Goal: Transaction & Acquisition: Purchase product/service

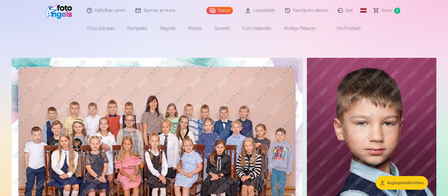
click at [139, 126] on img at bounding box center [157, 155] width 291 height 194
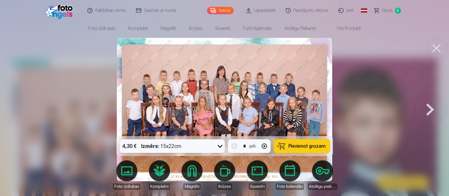
click at [307, 146] on span "Pievienot grozam" at bounding box center [306, 146] width 37 height 5
click at [428, 107] on button at bounding box center [430, 109] width 34 height 43
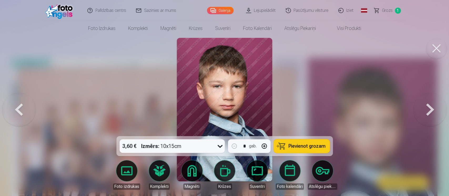
click at [428, 107] on button at bounding box center [430, 109] width 34 height 43
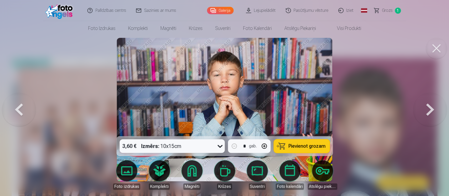
click at [428, 107] on button at bounding box center [430, 109] width 34 height 43
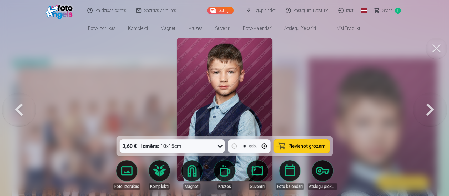
click at [428, 107] on button at bounding box center [430, 109] width 34 height 43
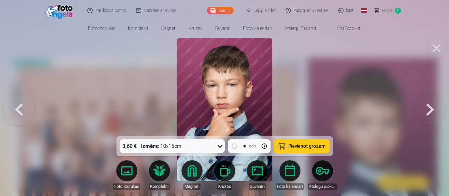
click at [428, 107] on button at bounding box center [430, 109] width 34 height 43
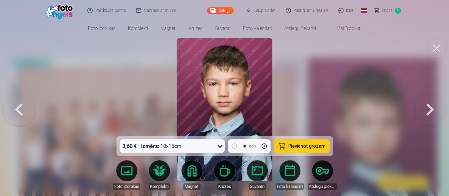
click at [428, 107] on button at bounding box center [430, 109] width 34 height 43
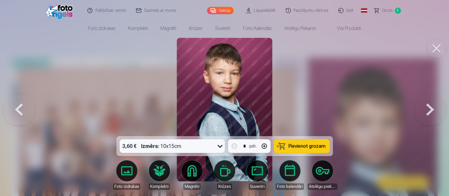
click at [428, 107] on button at bounding box center [430, 109] width 34 height 43
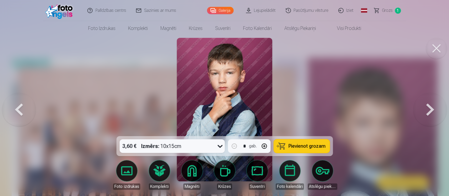
click at [428, 107] on button at bounding box center [430, 109] width 34 height 43
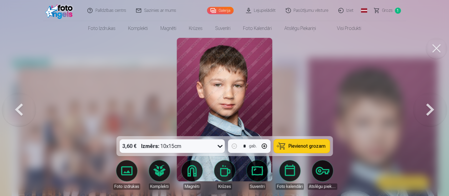
click at [428, 107] on button at bounding box center [430, 109] width 34 height 43
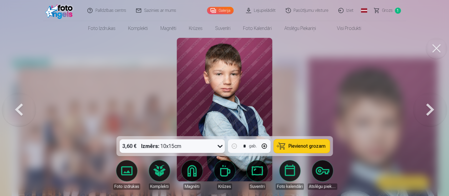
click at [428, 107] on button at bounding box center [430, 109] width 34 height 43
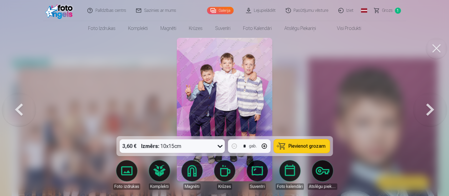
click at [219, 88] on img at bounding box center [225, 110] width 96 height 144
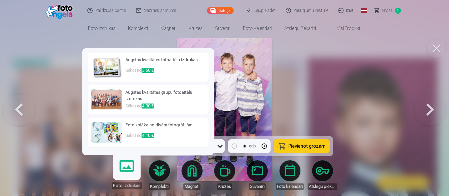
click at [144, 135] on span "4,10 €" at bounding box center [148, 135] width 13 height 5
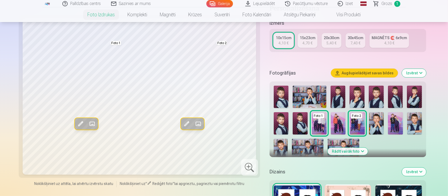
scroll to position [99, 0]
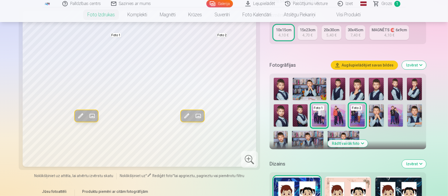
click at [337, 113] on img at bounding box center [338, 115] width 15 height 22
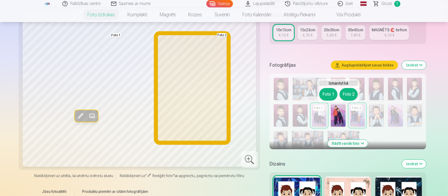
click at [349, 92] on button "Foto 2" at bounding box center [348, 94] width 18 height 13
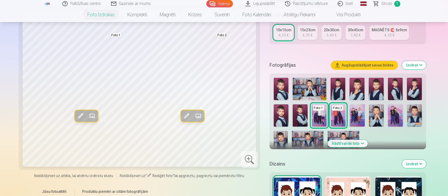
click at [358, 113] on img at bounding box center [357, 115] width 15 height 22
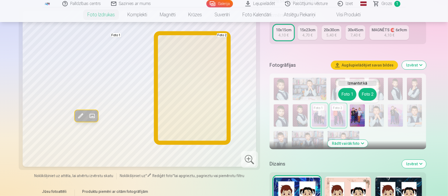
click at [368, 93] on button "Foto 2" at bounding box center [367, 94] width 18 height 13
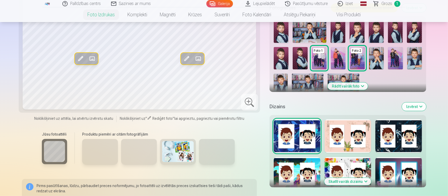
scroll to position [162, 0]
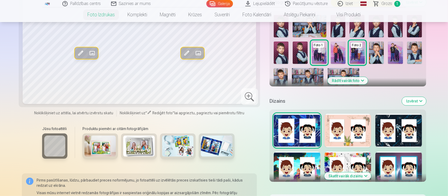
click at [358, 176] on button "Skatīt vairāk dizainu" at bounding box center [347, 176] width 47 height 7
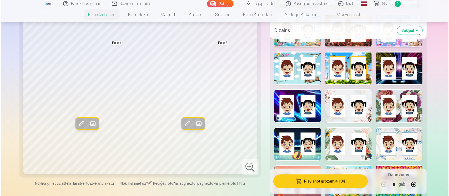
scroll to position [417, 0]
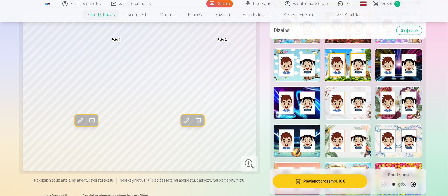
click at [296, 103] on div at bounding box center [297, 103] width 47 height 34
click at [187, 120] on span at bounding box center [186, 120] width 8 height 8
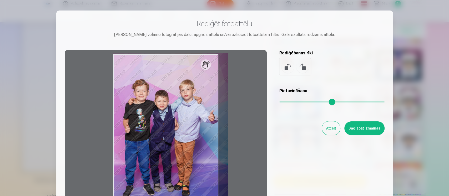
click at [284, 103] on input "range" at bounding box center [331, 102] width 105 height 1
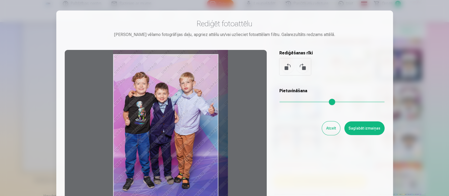
drag, startPoint x: 164, startPoint y: 147, endPoint x: 170, endPoint y: 140, distance: 9.2
click at [170, 140] on div at bounding box center [166, 132] width 202 height 165
drag, startPoint x: 350, startPoint y: 24, endPoint x: 347, endPoint y: 17, distance: 8.1
click at [347, 17] on div "Rediģēt fotoattēlu Pietuvini vēlamo fotogrāfijas daļu, apgriez attēlu un/vai uz…" at bounding box center [224, 117] width 337 height 213
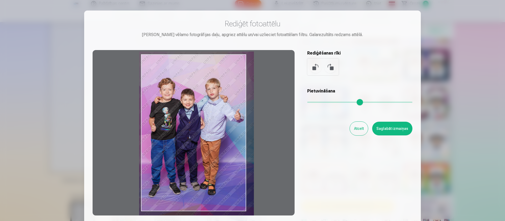
drag, startPoint x: 206, startPoint y: 132, endPoint x: 204, endPoint y: 137, distance: 5.8
click at [204, 137] on div at bounding box center [194, 132] width 202 height 165
type input "****"
click at [398, 128] on button "Saglabāt izmaiņas" at bounding box center [392, 129] width 40 height 14
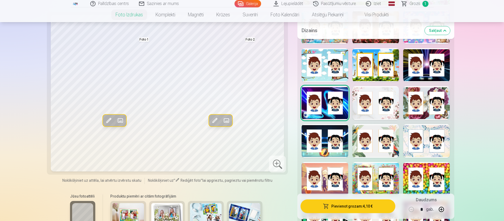
click at [365, 196] on button "Pievienot grozam : 4,10 €" at bounding box center [347, 206] width 94 height 14
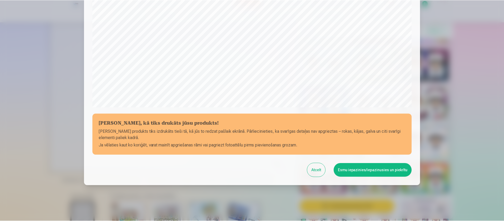
scroll to position [158, 0]
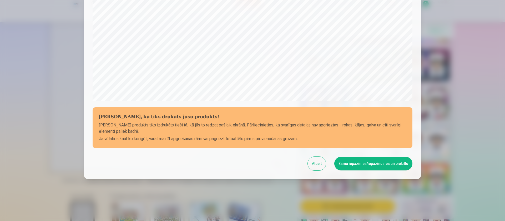
click at [396, 163] on button "Esmu iepazinies/iepazinusies un piekrītu" at bounding box center [373, 164] width 78 height 14
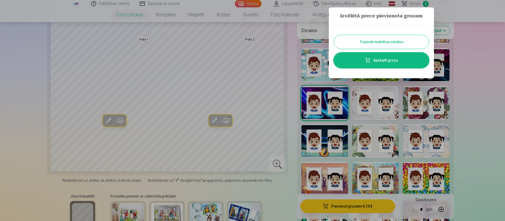
click at [401, 41] on button "Turpināt meklēt produktus" at bounding box center [381, 42] width 95 height 14
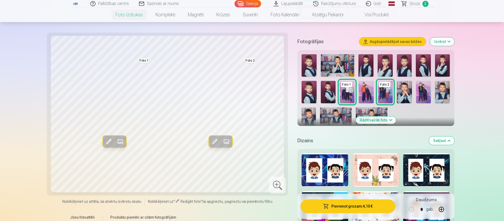
scroll to position [111, 0]
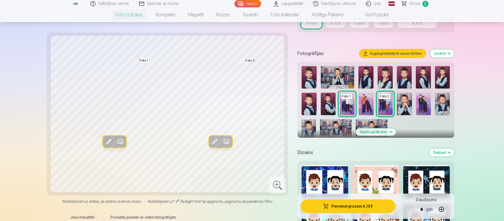
click at [385, 131] on button "Rādīt vairāk foto" at bounding box center [375, 131] width 40 height 7
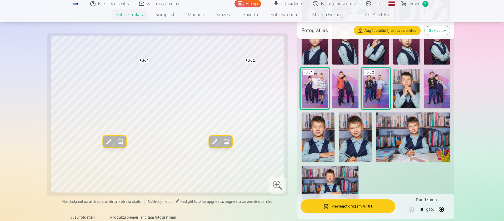
scroll to position [191, 0]
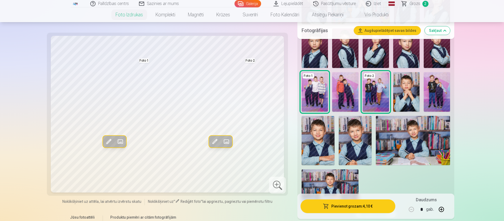
click at [357, 141] on img at bounding box center [355, 140] width 33 height 49
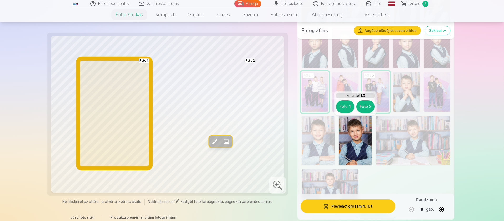
click at [344, 105] on button "Foto 1" at bounding box center [345, 106] width 18 height 13
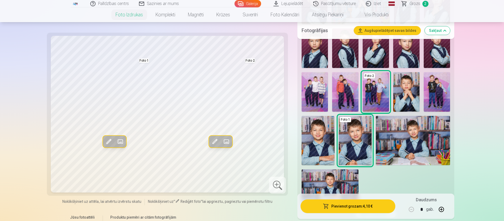
click at [408, 88] on img at bounding box center [406, 91] width 26 height 39
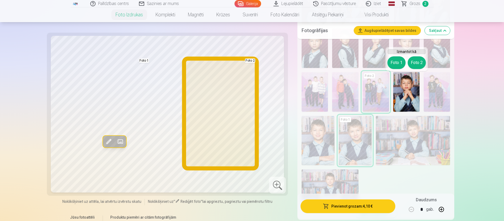
click at [419, 62] on button "Foto 2" at bounding box center [417, 62] width 18 height 13
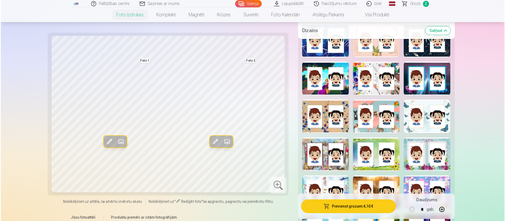
scroll to position [418, 0]
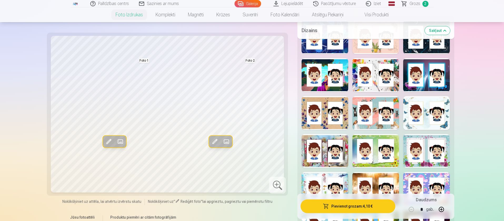
click at [426, 81] on div at bounding box center [426, 75] width 47 height 34
click at [213, 140] on span at bounding box center [214, 141] width 8 height 8
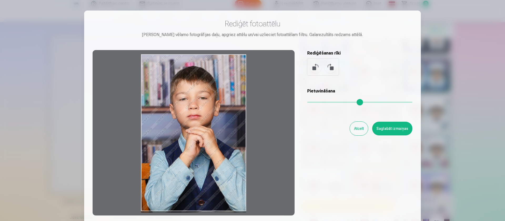
drag, startPoint x: 213, startPoint y: 145, endPoint x: 199, endPoint y: 146, distance: 13.2
click at [199, 146] on div at bounding box center [194, 132] width 202 height 165
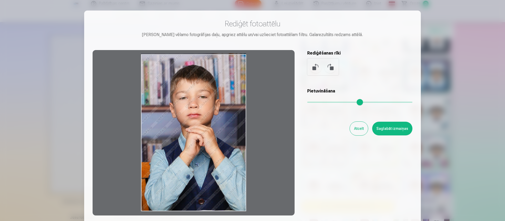
click at [199, 144] on div at bounding box center [194, 132] width 202 height 165
click at [359, 127] on button "Atcelt" at bounding box center [359, 129] width 18 height 14
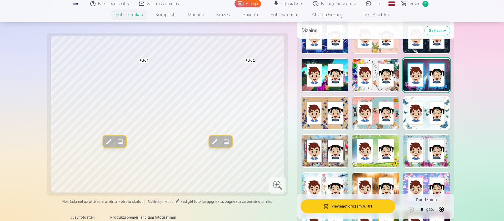
click at [368, 196] on button "Pievienot grozam : 4,10 €" at bounding box center [347, 206] width 94 height 14
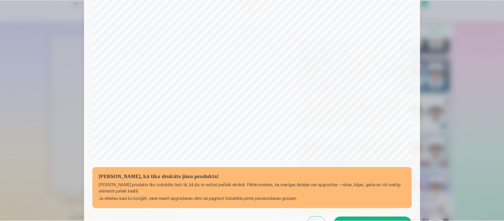
scroll to position [158, 0]
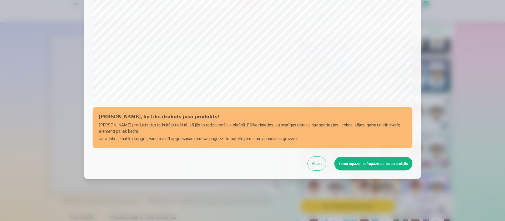
click at [391, 163] on button "Esmu iepazinies/iepazinusies un piekrītu" at bounding box center [373, 164] width 78 height 14
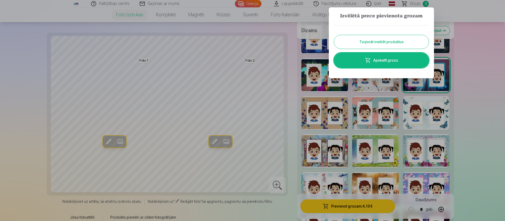
click at [398, 40] on button "Turpināt meklēt produktus" at bounding box center [381, 42] width 95 height 14
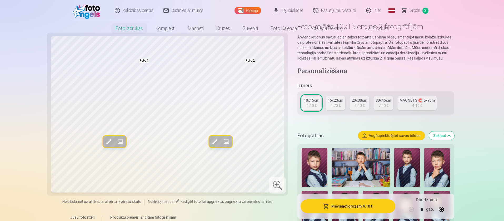
scroll to position [0, 0]
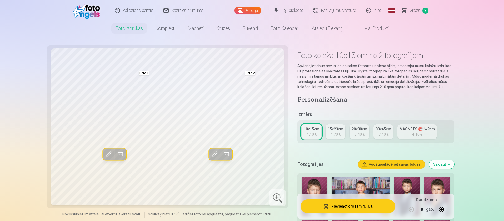
click at [414, 8] on span "Grozs" at bounding box center [414, 10] width 11 height 6
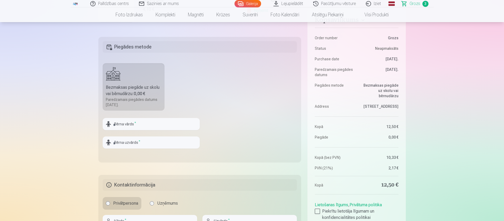
scroll to position [175, 0]
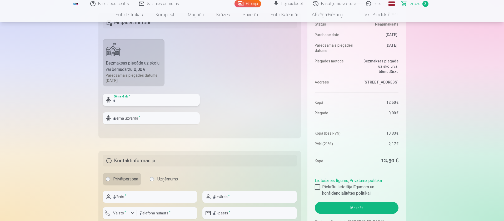
click at [132, 100] on input "text" at bounding box center [151, 100] width 97 height 12
type input "********"
click at [127, 117] on input "text" at bounding box center [151, 118] width 97 height 12
type input "******"
click at [132, 196] on input "text" at bounding box center [150, 196] width 94 height 12
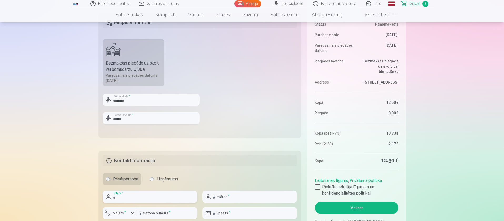
type input "******"
click at [217, 196] on input "text" at bounding box center [249, 196] width 94 height 12
type input "**********"
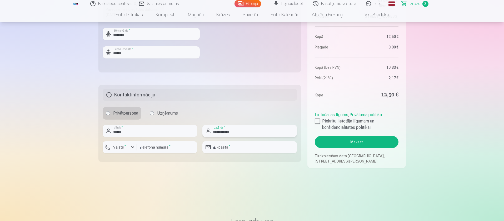
scroll to position [248, 0]
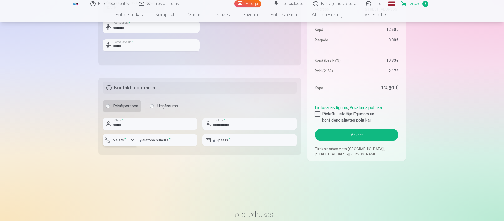
click at [131, 140] on div "button" at bounding box center [132, 140] width 6 height 6
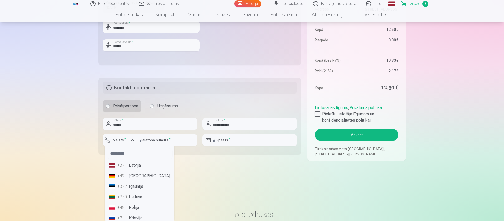
click at [133, 168] on li "+371 Latvija" at bounding box center [140, 165] width 66 height 11
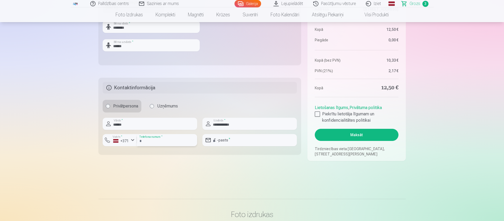
click at [155, 139] on input "number" at bounding box center [167, 140] width 60 height 12
type input "********"
click at [230, 140] on input "email" at bounding box center [249, 140] width 94 height 12
type input "**********"
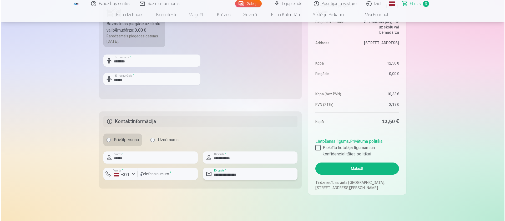
scroll to position [216, 0]
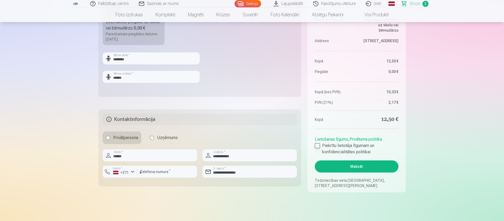
click at [316, 144] on div at bounding box center [317, 145] width 5 height 5
click at [344, 166] on button "Maksāt" at bounding box center [356, 166] width 83 height 12
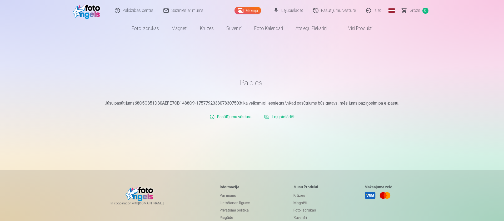
click at [376, 9] on link "Iziet" at bounding box center [373, 10] width 25 height 21
